Goal: Task Accomplishment & Management: Complete application form

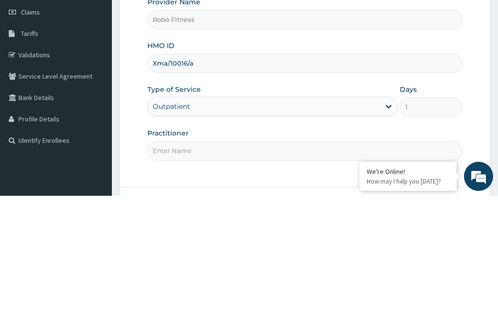
scroll to position [15, 0]
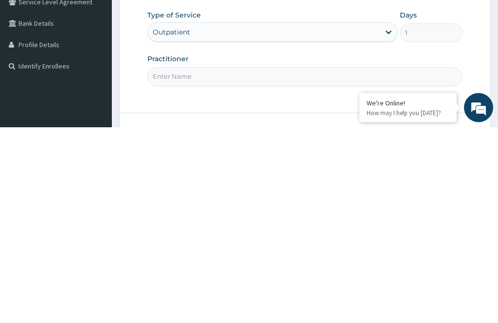
type input "Xma/10016/a"
click at [222, 263] on input "Practitioner" at bounding box center [304, 272] width 315 height 19
type input "O"
type input "Non"
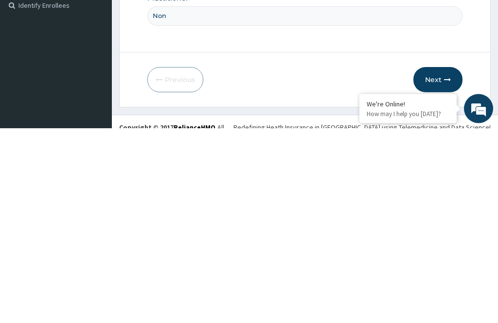
click at [445, 272] on icon "button" at bounding box center [447, 275] width 7 height 7
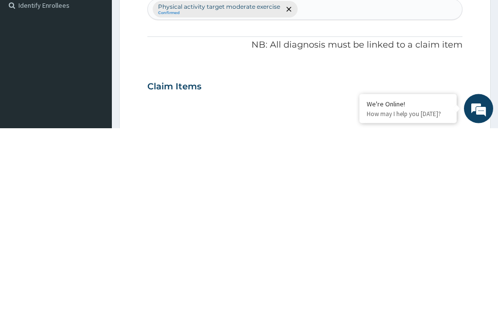
scroll to position [88, 0]
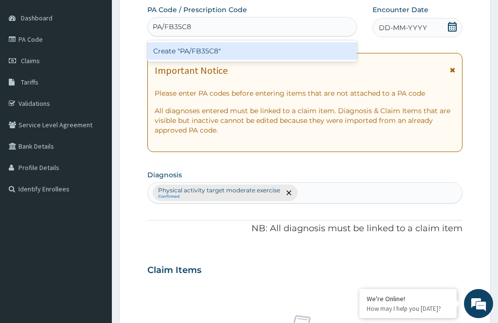
click at [301, 52] on div "Create "PA/FB35C8"" at bounding box center [251, 50] width 209 height 17
type input "PA/FB35C8"
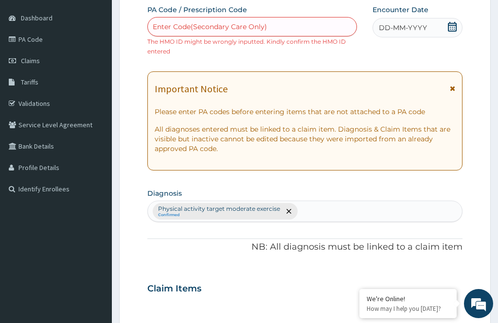
click at [436, 13] on div "Encounter Date DD-MM-YYYY" at bounding box center [417, 21] width 90 height 33
click at [424, 19] on div "DD-MM-YYYY" at bounding box center [417, 27] width 90 height 19
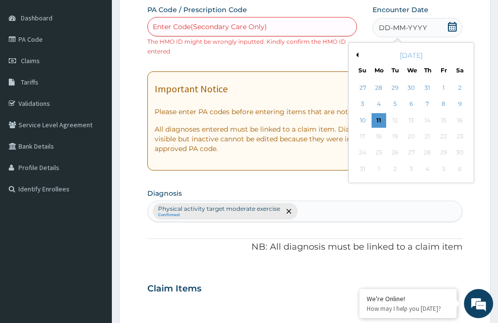
click at [377, 119] on div "11" at bounding box center [378, 120] width 15 height 15
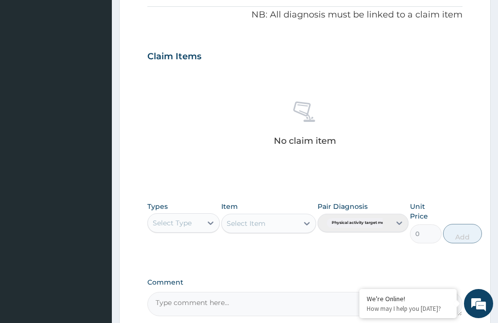
scroll to position [320, 0]
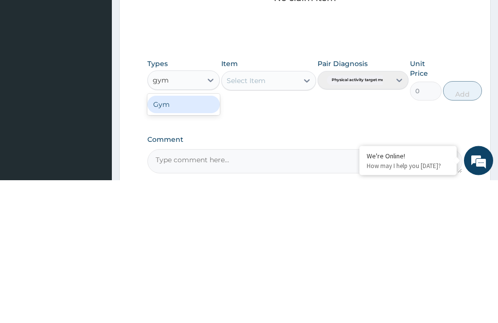
type input "gym"
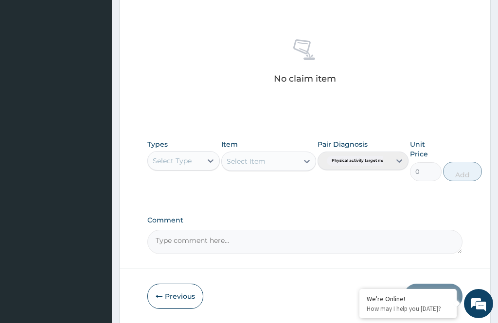
click at [270, 152] on div "Select Item" at bounding box center [268, 161] width 94 height 19
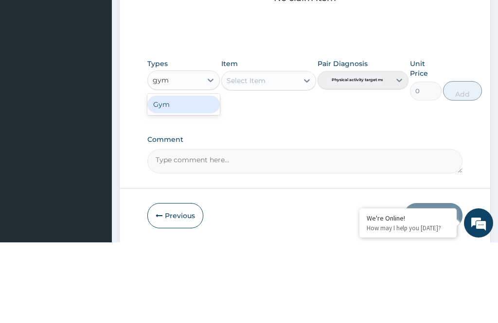
click at [183, 176] on div "Gym" at bounding box center [183, 184] width 72 height 17
type input "gym"
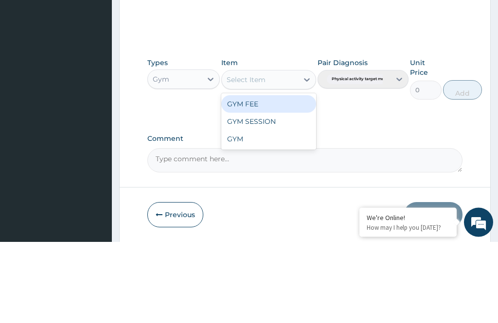
click at [272, 177] on div "GYM FEE" at bounding box center [268, 185] width 94 height 17
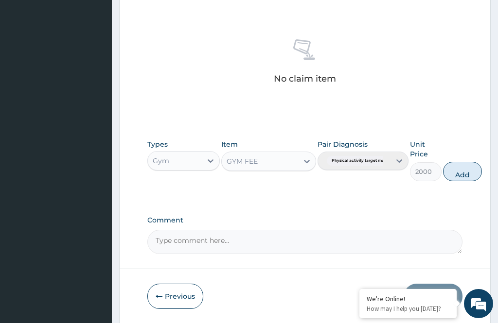
click at [466, 167] on button "Add" at bounding box center [462, 171] width 39 height 19
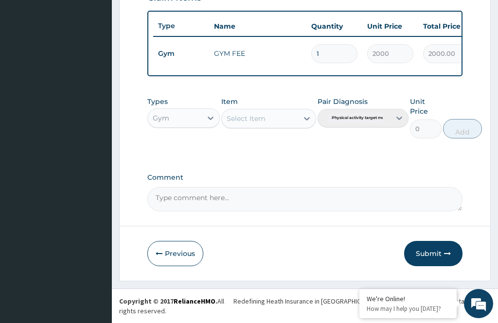
scroll to position [336, 0]
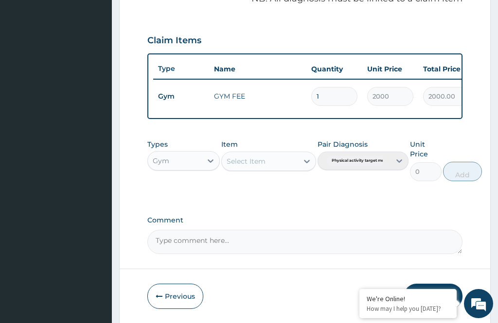
click at [468, 137] on form "Step 2 of 2 PA Code / Prescription Code Enter Code(Secondary Care Only) The HMO…" at bounding box center [304, 19] width 371 height 608
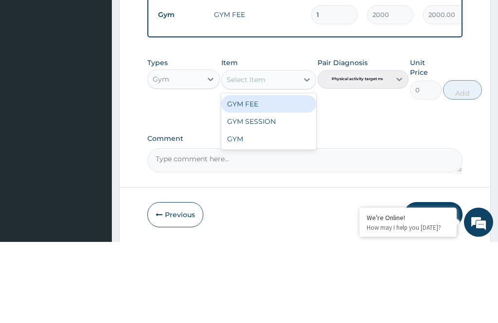
click at [294, 177] on div "GYM FEE" at bounding box center [268, 185] width 94 height 17
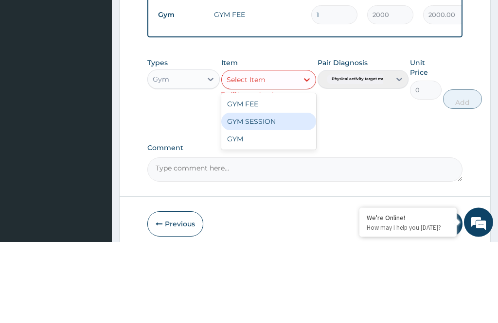
click at [273, 194] on div "GYM SESSION" at bounding box center [268, 202] width 94 height 17
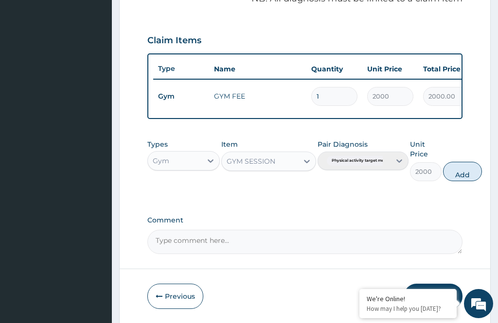
click at [469, 168] on button "Add" at bounding box center [462, 171] width 39 height 19
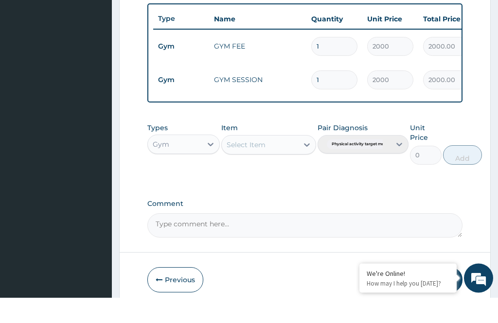
scroll to position [361, 0]
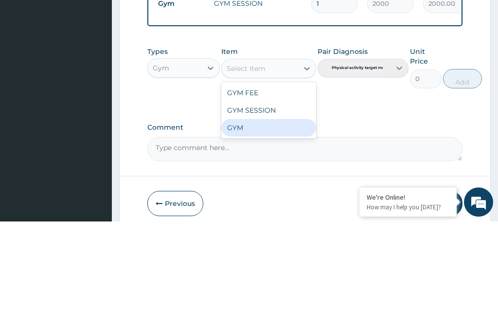
click at [260, 221] on div "GYM" at bounding box center [268, 229] width 94 height 17
type input "2000"
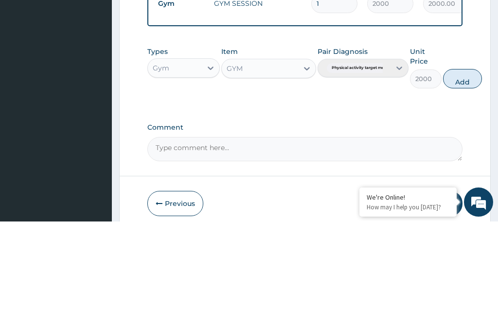
scroll to position [370, 0]
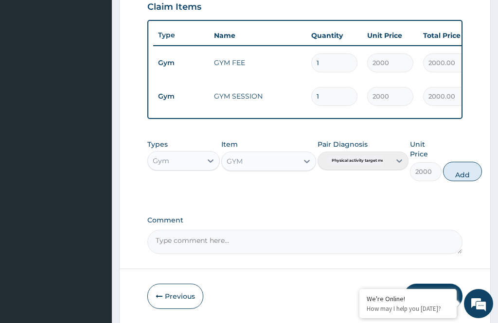
click at [439, 298] on button "Submit" at bounding box center [433, 296] width 58 height 25
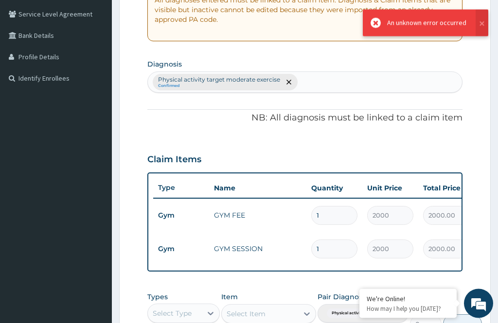
scroll to position [212, 0]
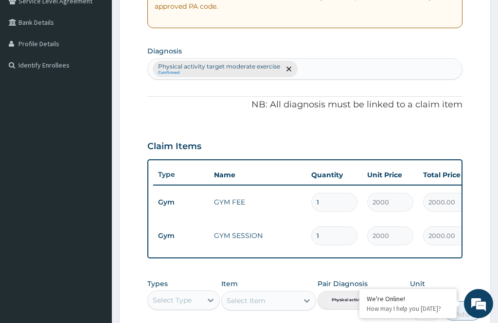
click at [389, 229] on input "2000" at bounding box center [390, 235] width 46 height 19
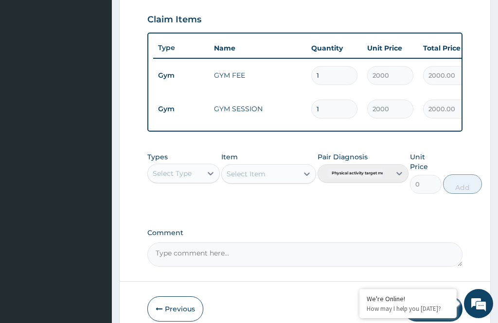
scroll to position [351, 0]
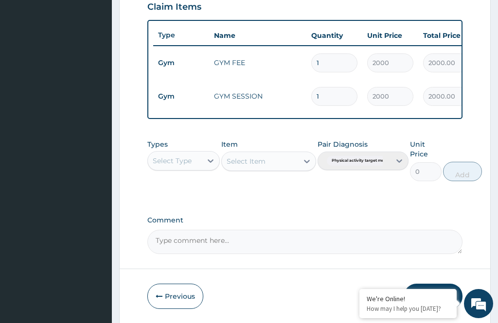
click at [436, 284] on button "Submit" at bounding box center [433, 296] width 58 height 25
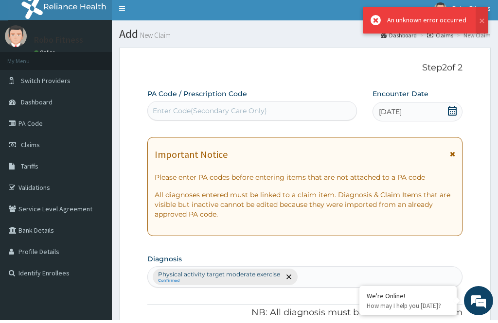
scroll to position [0, 0]
